Goal: Transaction & Acquisition: Book appointment/travel/reservation

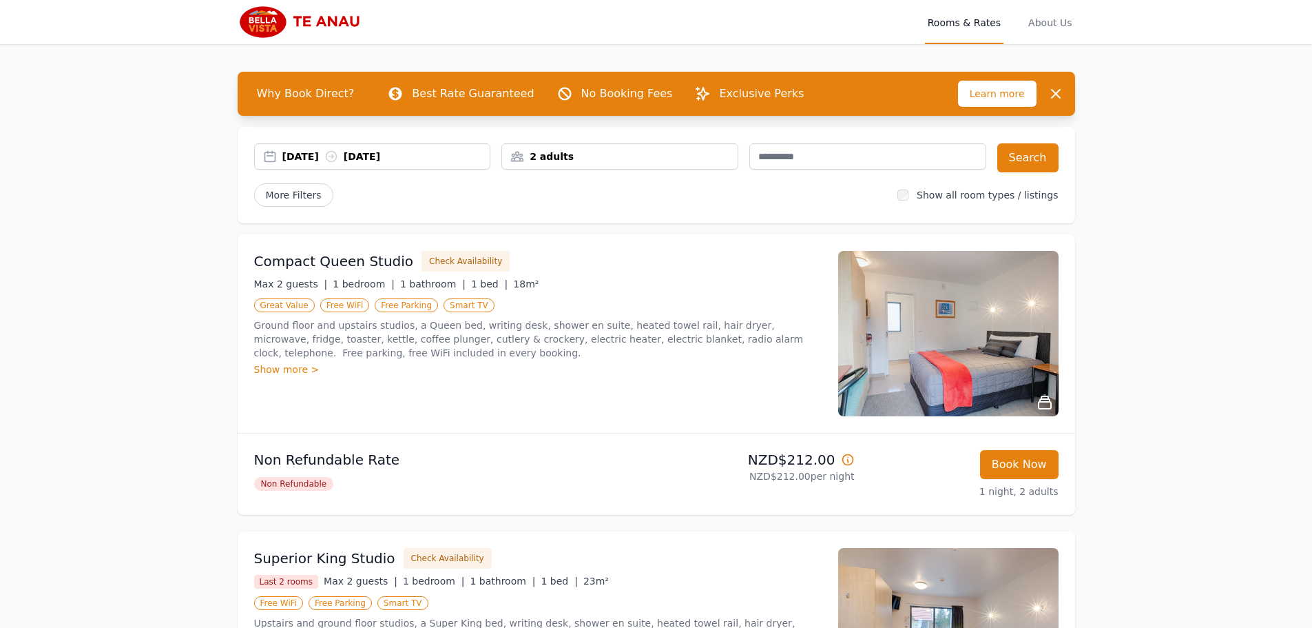
click at [336, 161] on div "[DATE] [DATE]" at bounding box center [386, 157] width 208 height 14
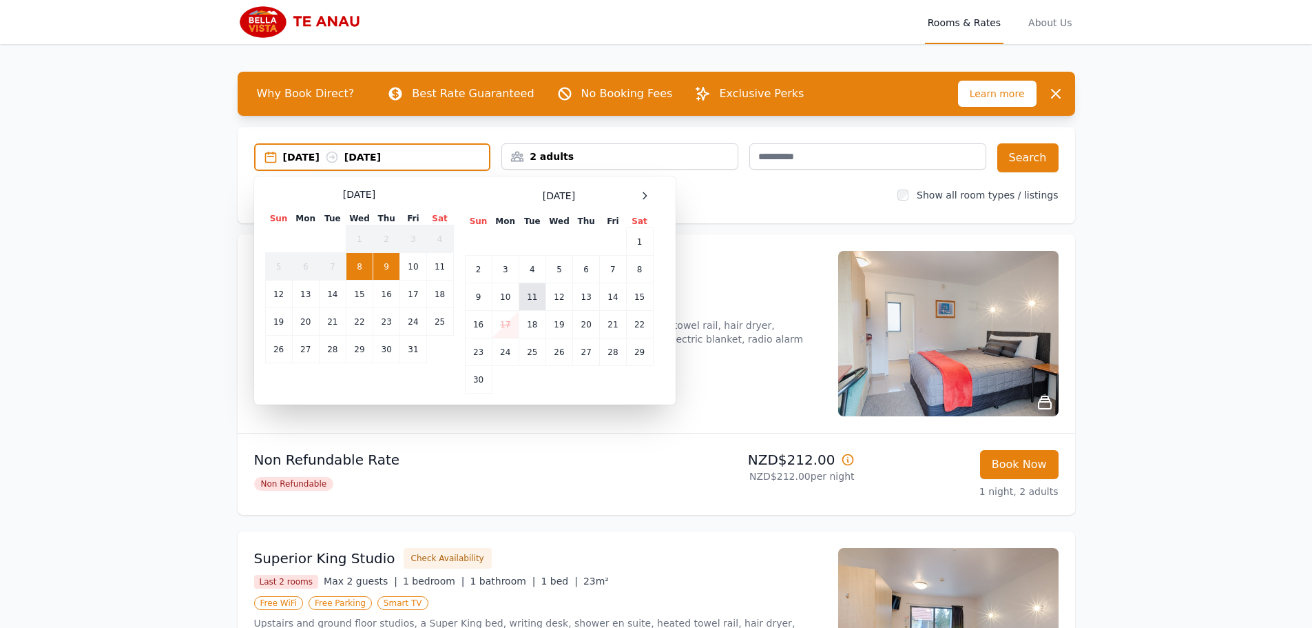
click at [536, 300] on td "11" at bounding box center [532, 297] width 27 height 28
click at [559, 296] on td "12" at bounding box center [559, 297] width 27 height 28
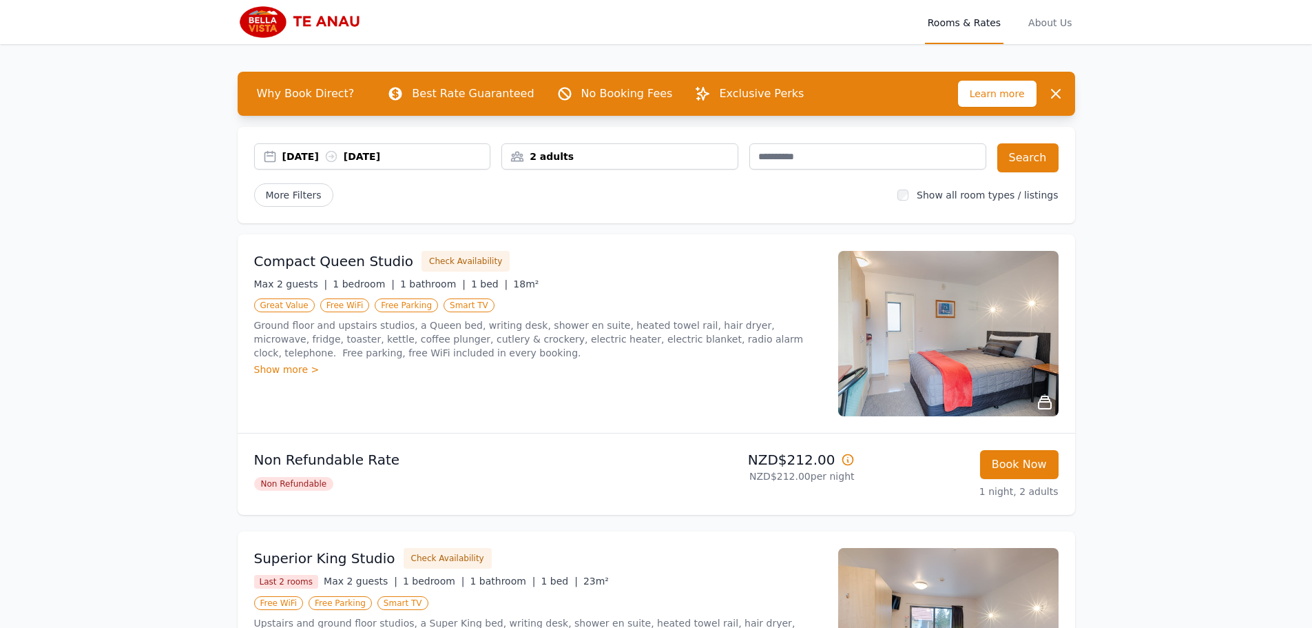
click at [615, 150] on div "2 adults" at bounding box center [620, 157] width 236 height 14
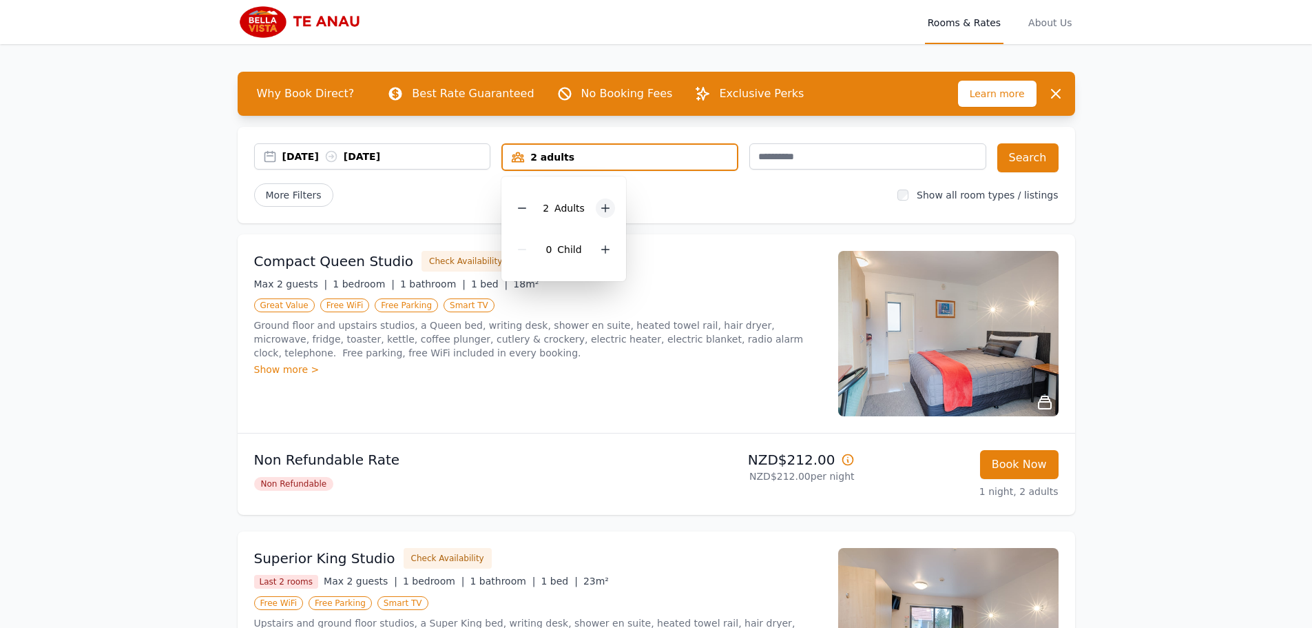
click at [602, 203] on icon at bounding box center [605, 208] width 11 height 11
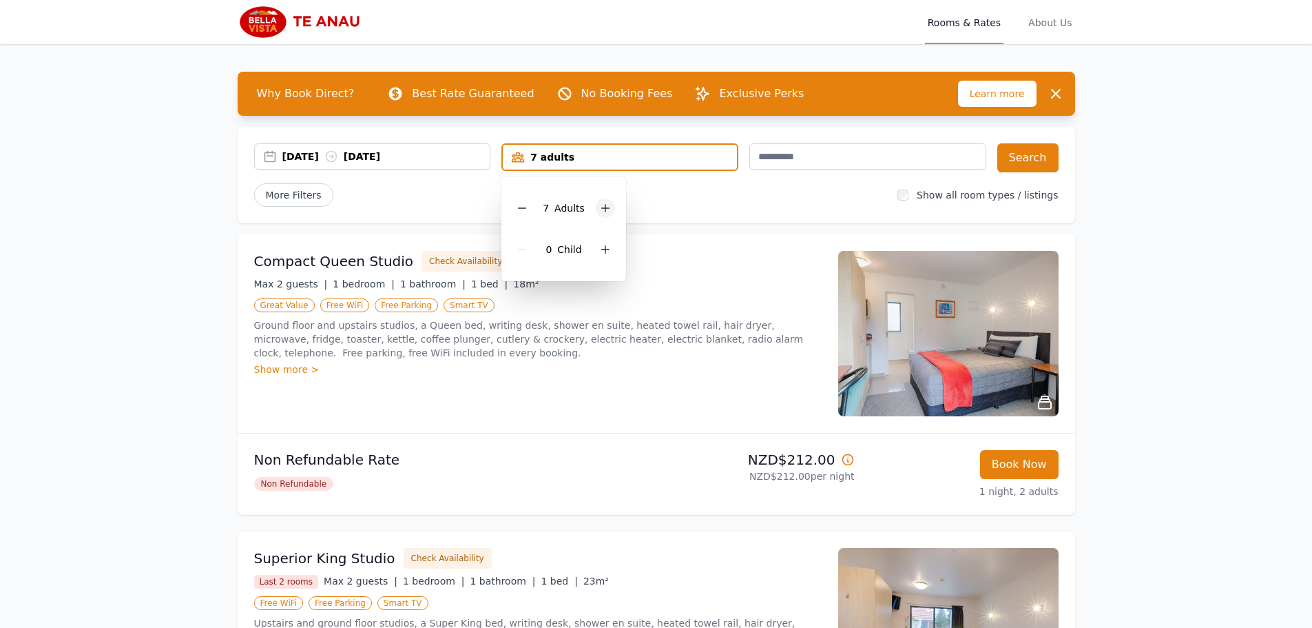
click at [602, 203] on icon at bounding box center [605, 208] width 11 height 11
click at [602, 203] on div at bounding box center [611, 207] width 19 height 19
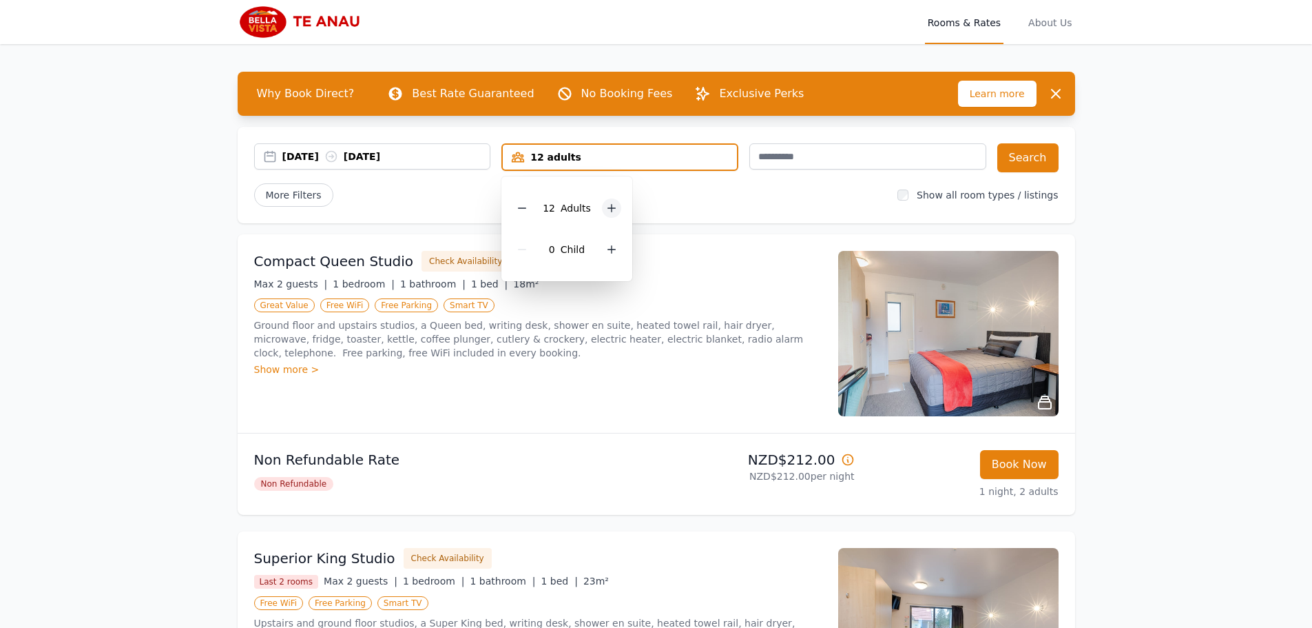
click at [602, 203] on div at bounding box center [611, 207] width 19 height 19
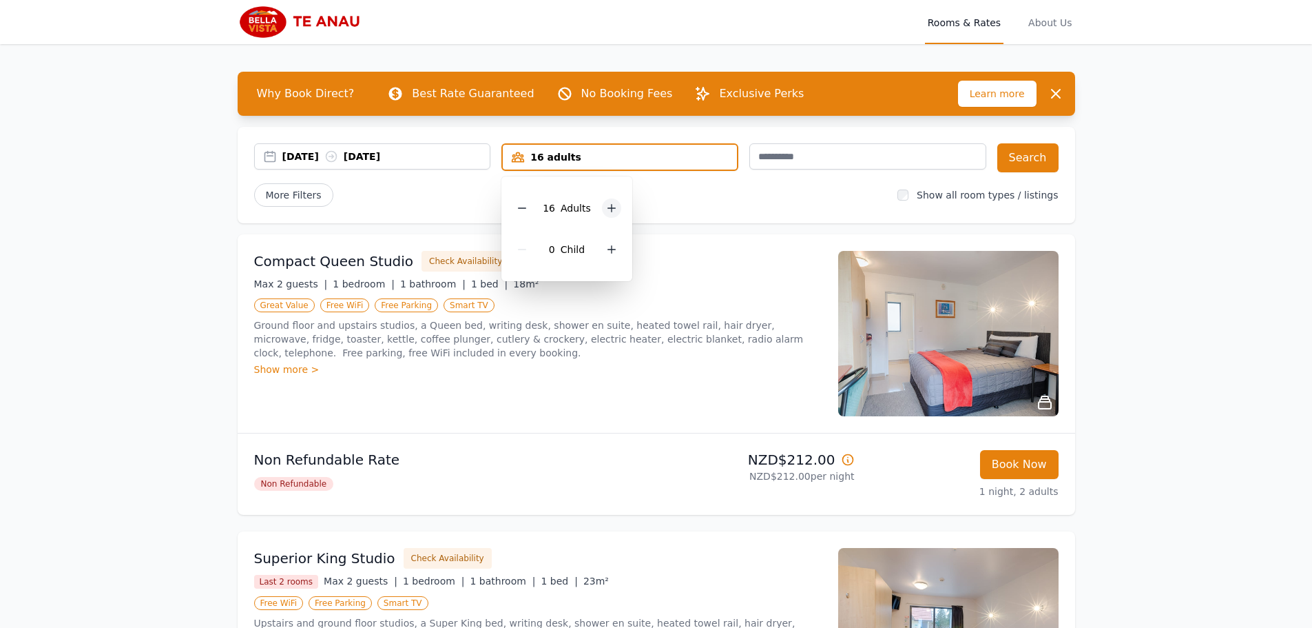
click at [602, 203] on div at bounding box center [611, 207] width 19 height 19
click at [515, 206] on div at bounding box center [522, 207] width 19 height 19
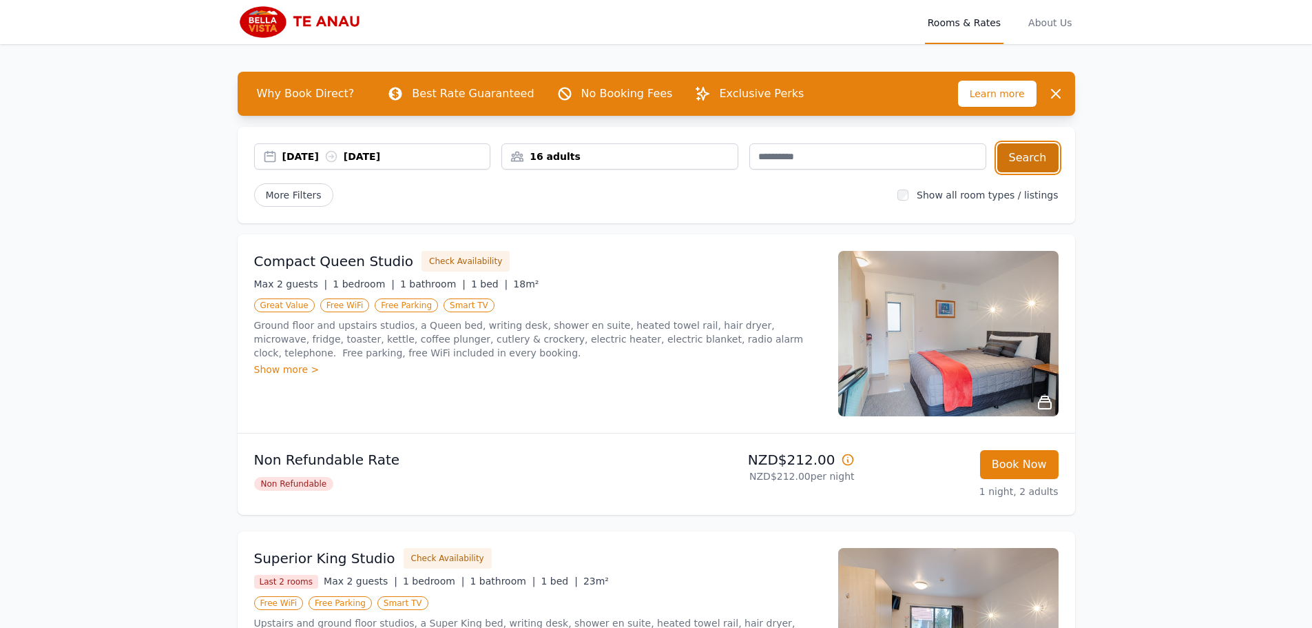
click at [1054, 163] on button "Search" at bounding box center [1028, 157] width 61 height 29
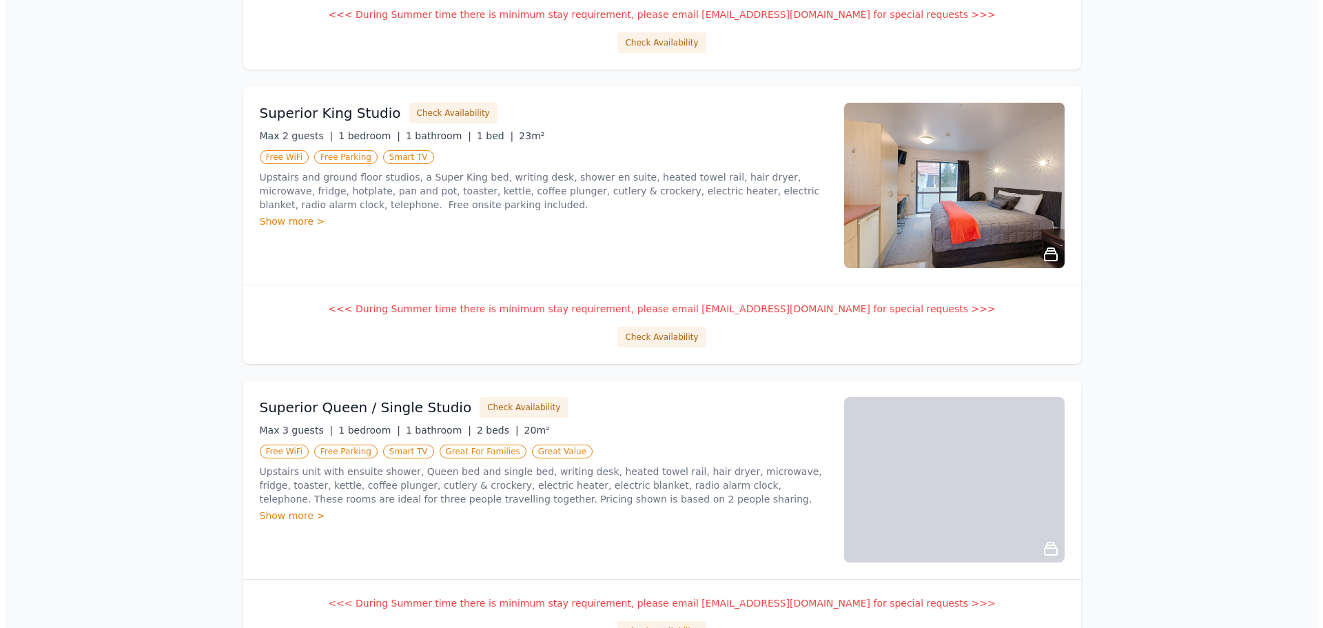
scroll to position [896, 0]
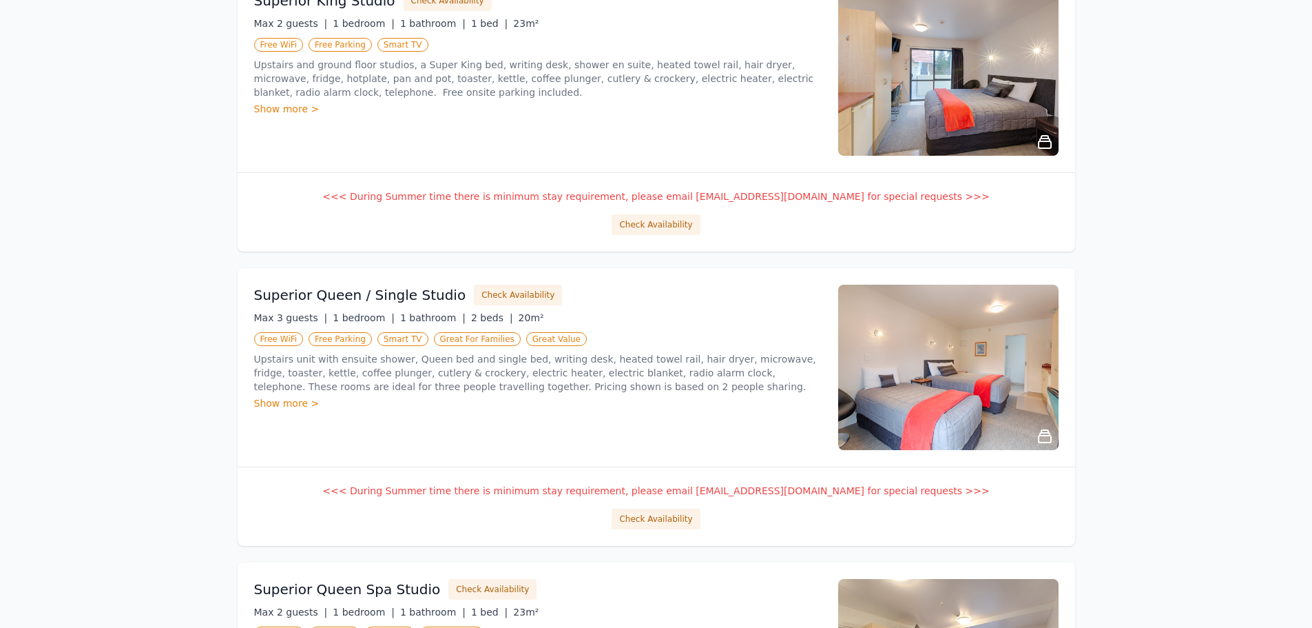
click at [353, 299] on h3 "Superior Queen / Single Studio" at bounding box center [360, 294] width 212 height 19
click at [515, 289] on button "Check Availability" at bounding box center [518, 295] width 88 height 21
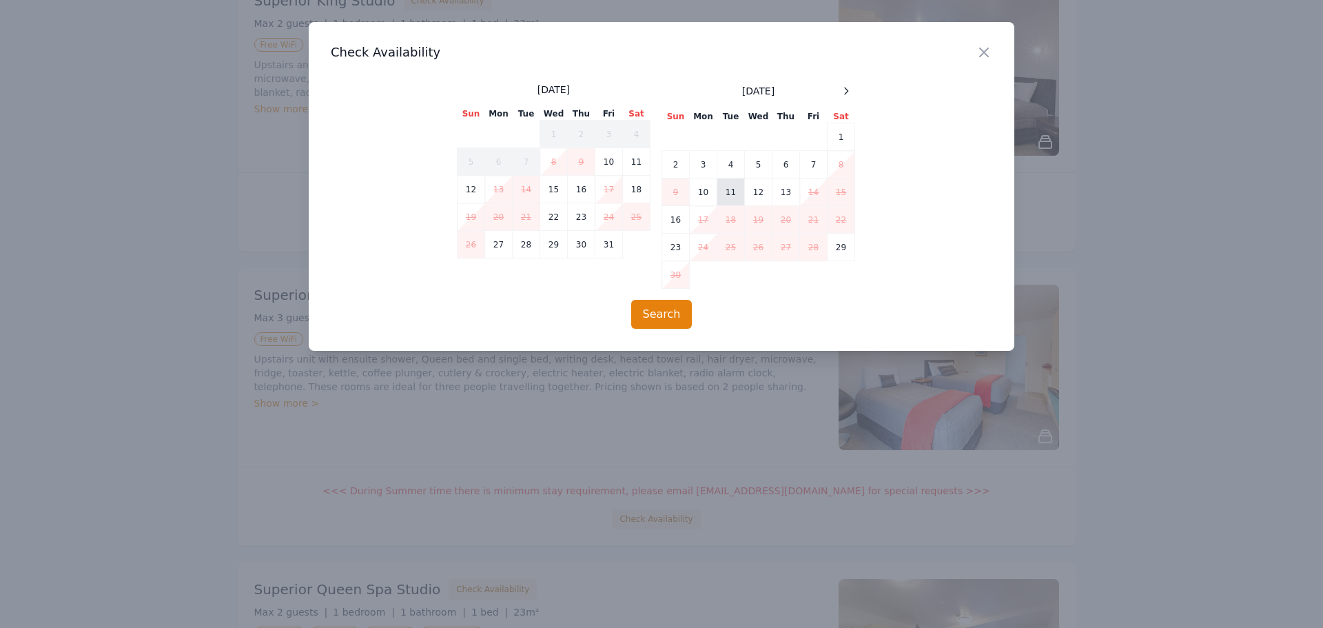
click at [728, 191] on td "11" at bounding box center [731, 192] width 28 height 28
click at [754, 193] on td "12" at bounding box center [759, 192] width 28 height 28
click at [675, 302] on button "Search" at bounding box center [661, 314] width 61 height 29
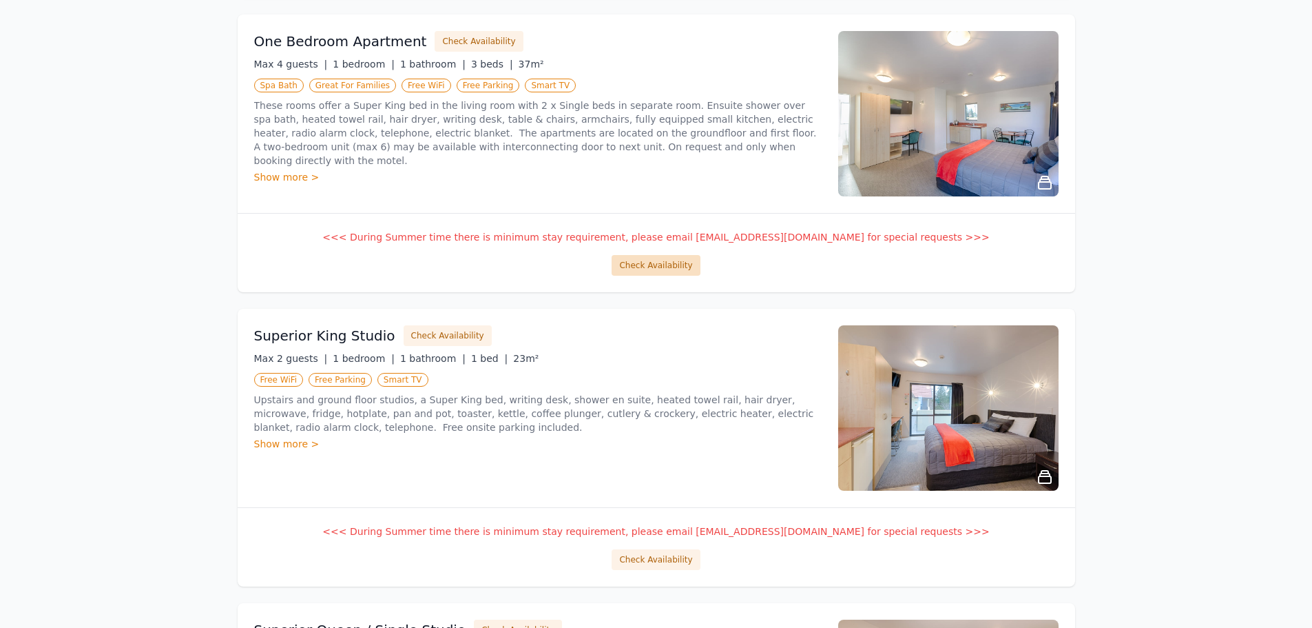
scroll to position [758, 0]
